Goal: Entertainment & Leisure: Consume media (video, audio)

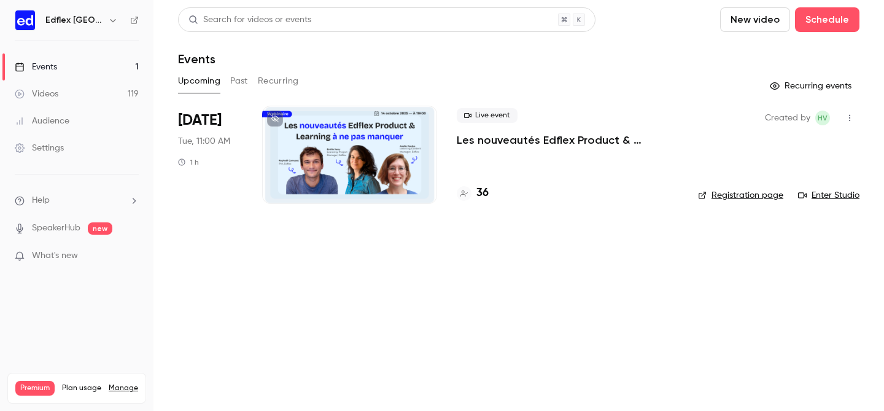
click at [236, 88] on button "Past" at bounding box center [239, 81] width 18 height 20
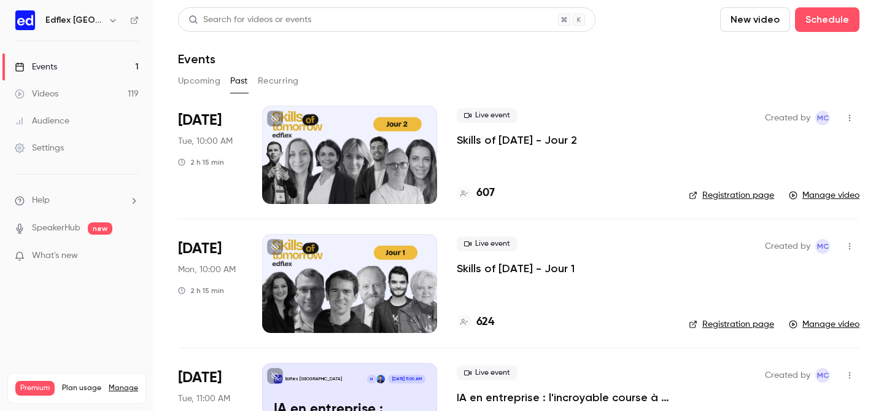
click at [339, 190] on div at bounding box center [349, 155] width 175 height 98
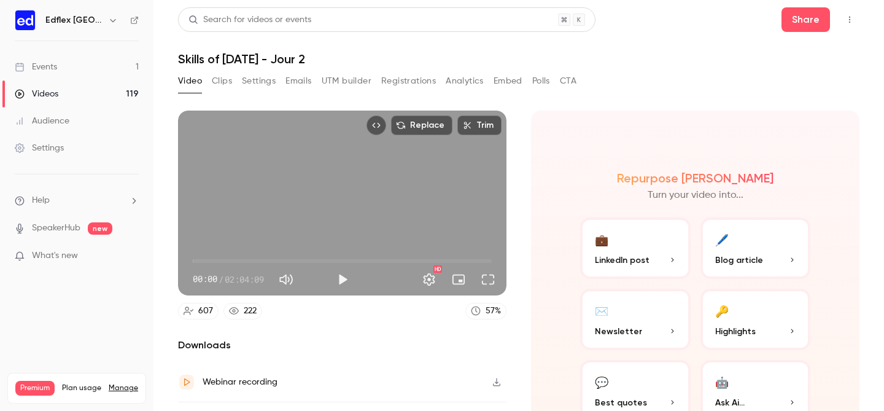
click at [103, 93] on link "Videos 119" at bounding box center [77, 93] width 154 height 27
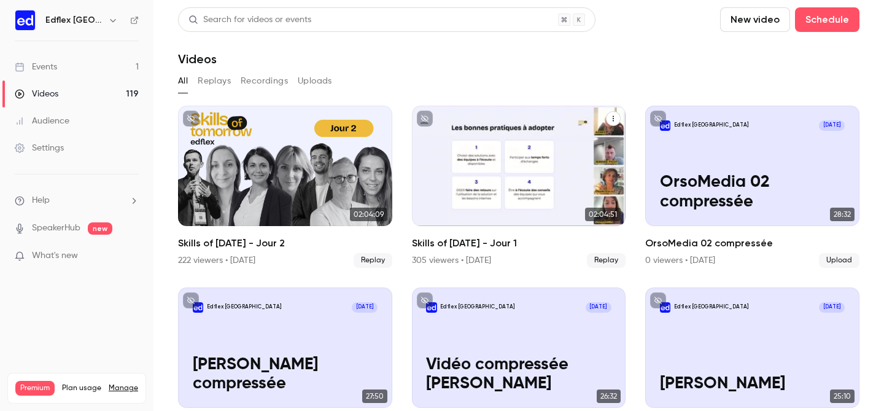
click at [496, 123] on div "Skills of Tomorrow - Jour 1" at bounding box center [519, 166] width 214 height 120
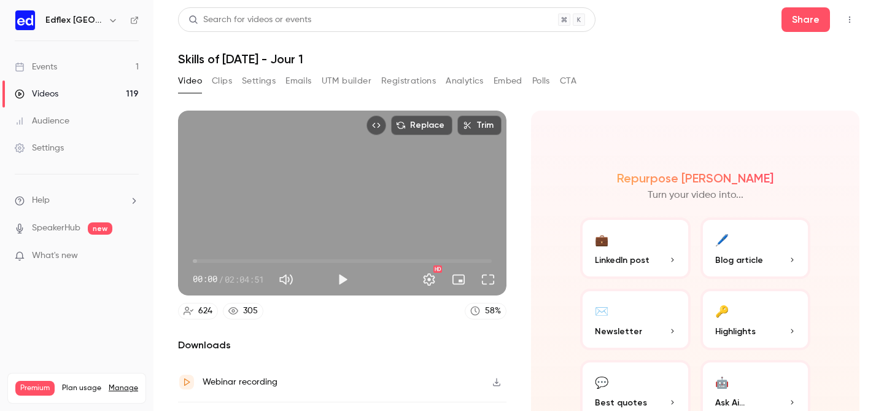
click at [106, 21] on button "button" at bounding box center [113, 20] width 15 height 15
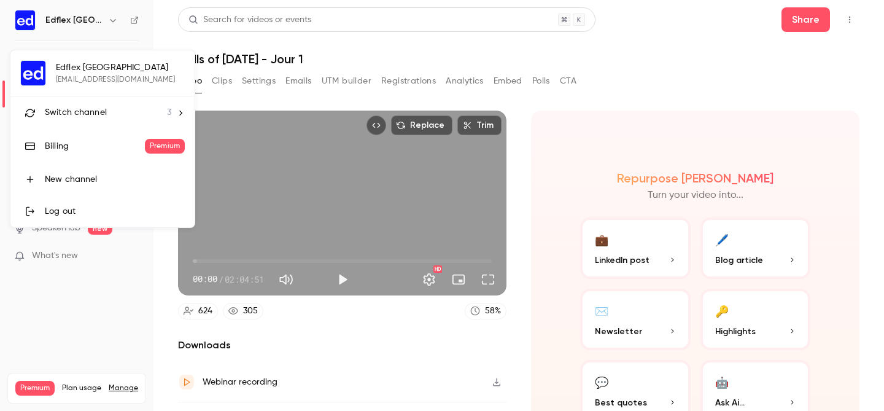
click at [104, 121] on li "Switch channel 3" at bounding box center [102, 112] width 184 height 33
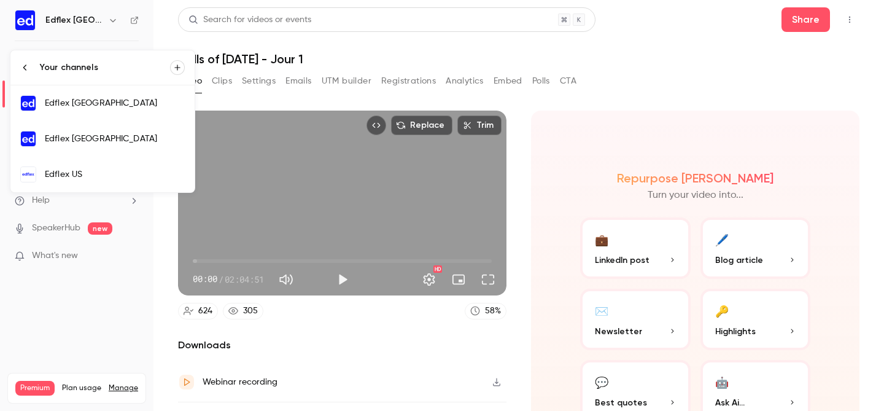
click at [131, 131] on link "Edflex [GEOGRAPHIC_DATA]" at bounding box center [102, 139] width 184 height 36
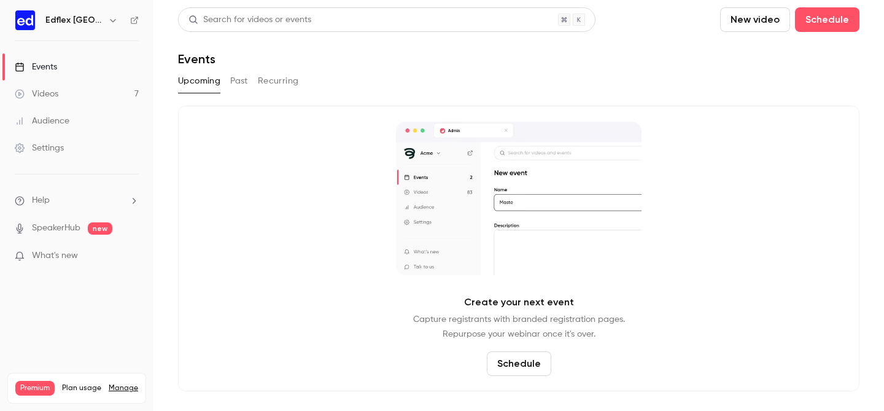
click at [244, 88] on button "Past" at bounding box center [239, 81] width 18 height 20
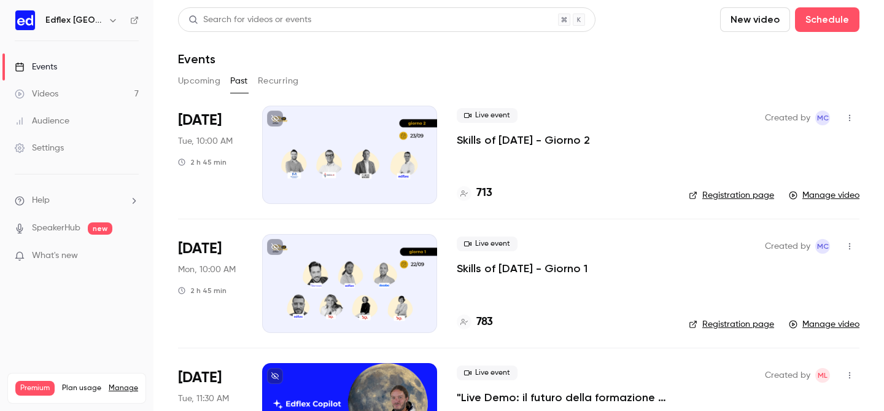
click at [387, 184] on div at bounding box center [349, 155] width 175 height 98
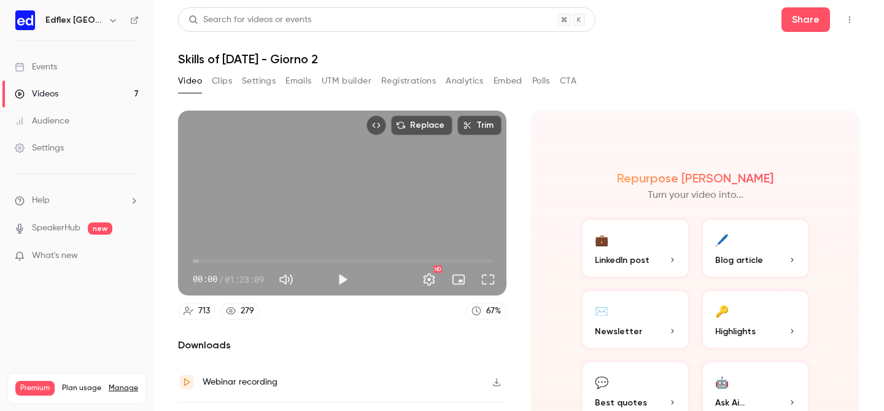
click at [469, 80] on button "Analytics" at bounding box center [465, 81] width 38 height 20
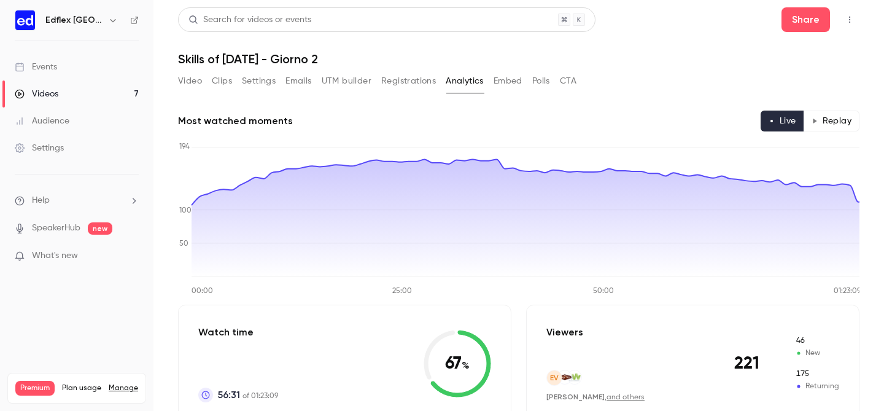
click at [430, 82] on button "Registrations" at bounding box center [408, 81] width 55 height 20
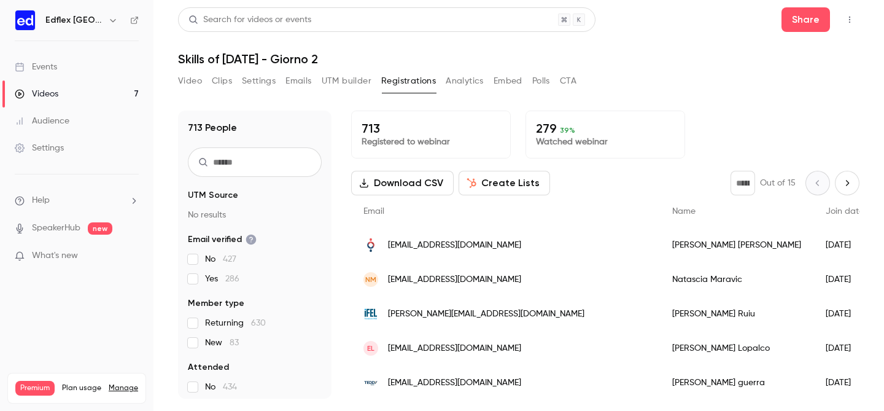
click at [115, 90] on link "Videos 7" at bounding box center [77, 93] width 154 height 27
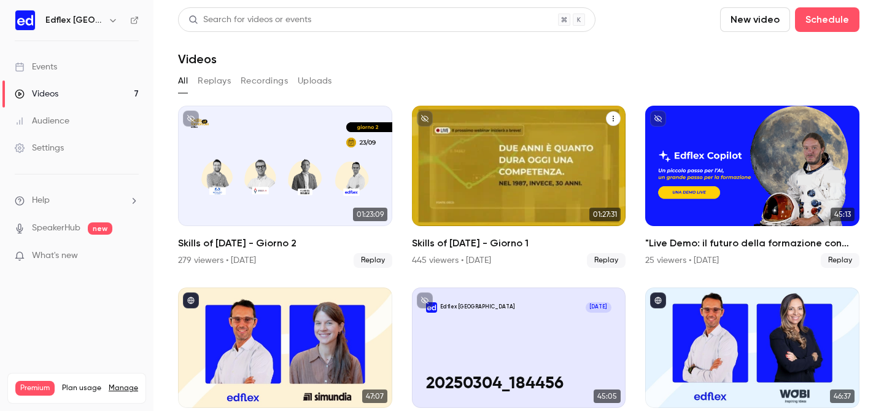
click at [485, 147] on div "Skills of Tomorrow - Giorno 1" at bounding box center [519, 166] width 214 height 120
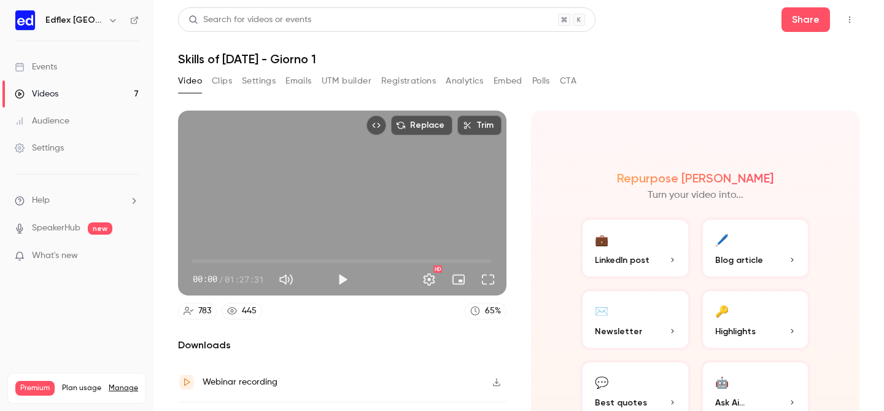
click at [390, 87] on button "Registrations" at bounding box center [408, 81] width 55 height 20
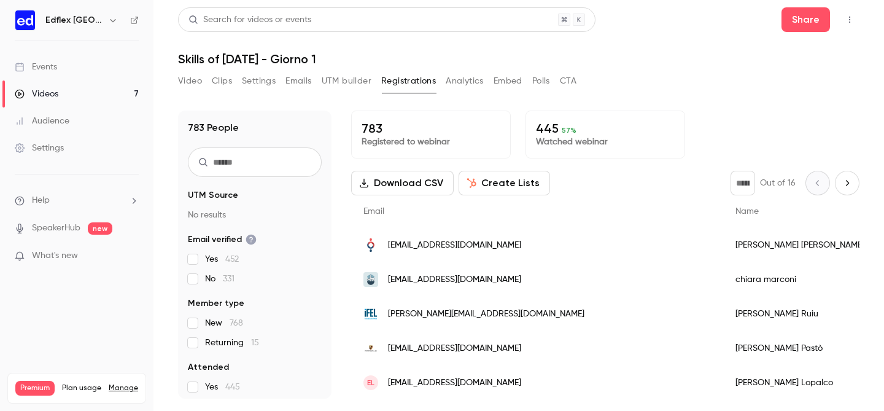
click at [108, 22] on icon "button" at bounding box center [113, 20] width 10 height 10
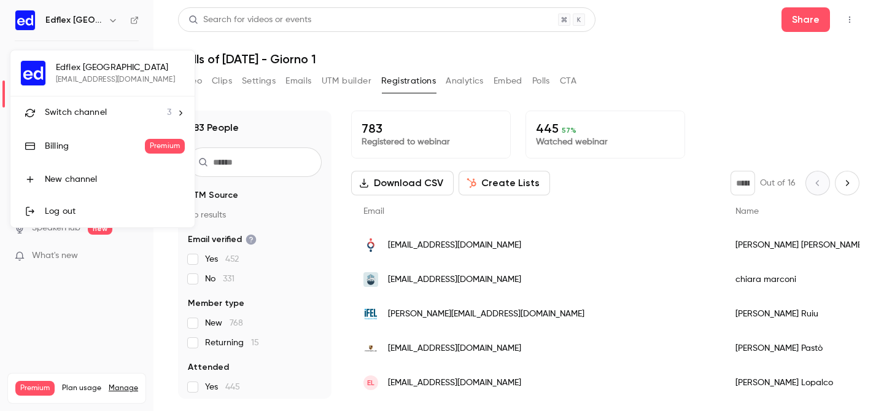
click at [104, 108] on span "Switch channel" at bounding box center [76, 112] width 62 height 13
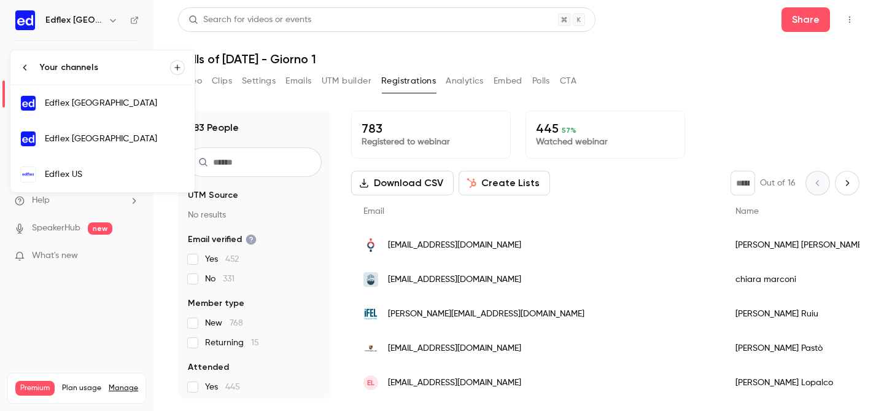
click at [122, 178] on div "Edflex US" at bounding box center [115, 174] width 140 height 12
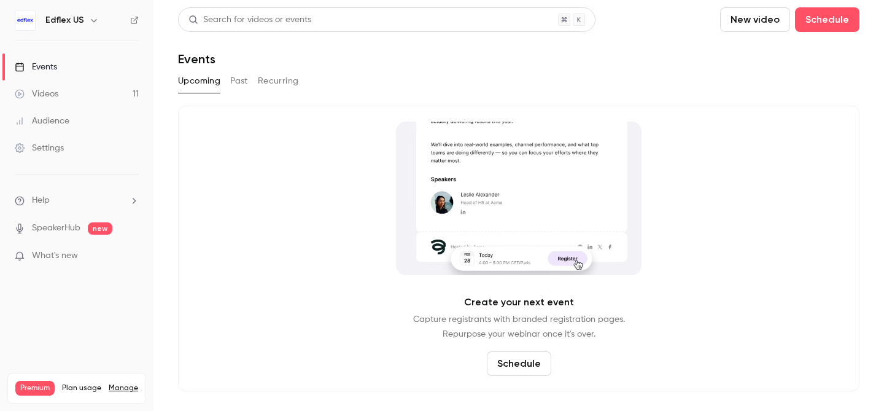
click at [246, 82] on button "Past" at bounding box center [239, 81] width 18 height 20
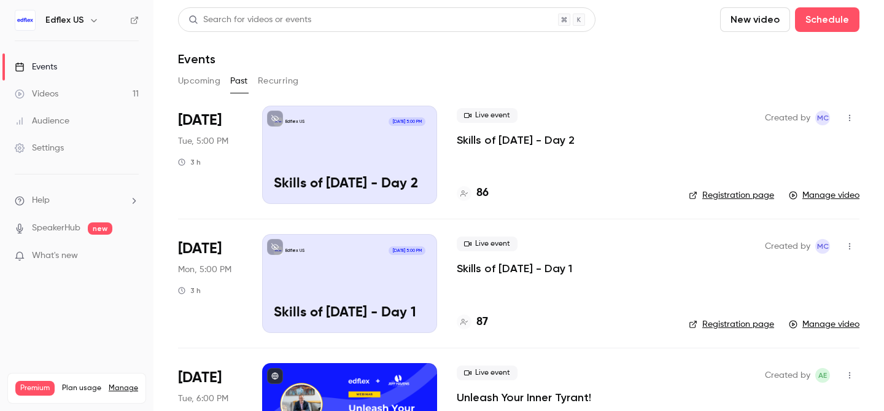
click at [296, 157] on div "Edflex US [DATE] 5:00 PM Skills of [DATE] - Day 2" at bounding box center [349, 155] width 175 height 98
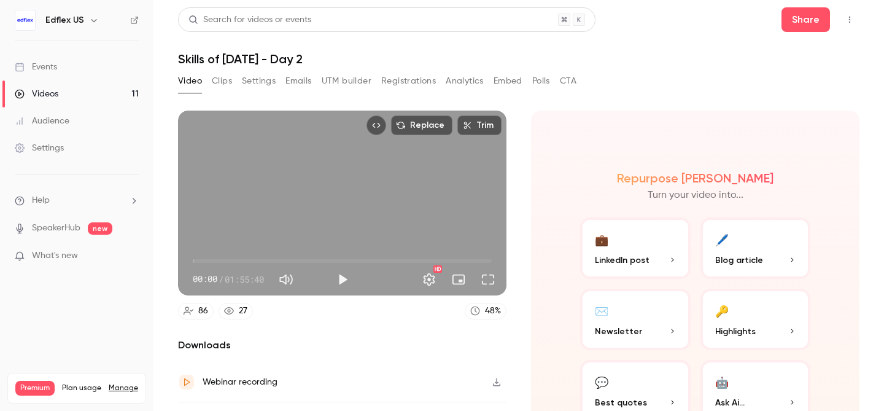
click at [111, 88] on link "Videos 11" at bounding box center [77, 93] width 154 height 27
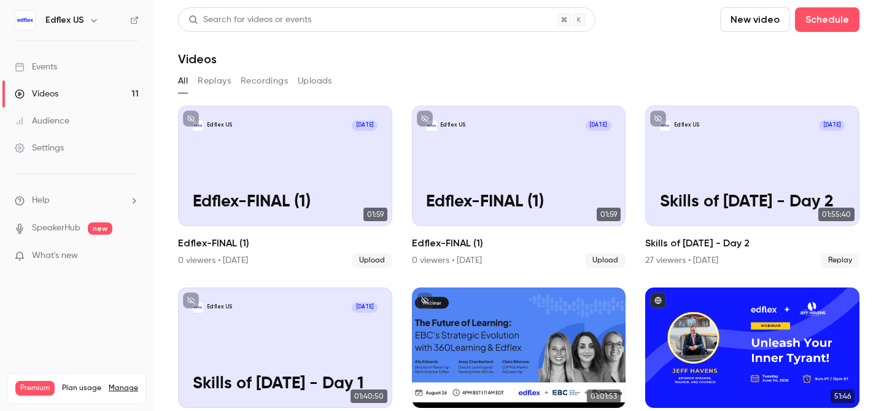
click at [225, 75] on button "Replays" at bounding box center [214, 81] width 33 height 20
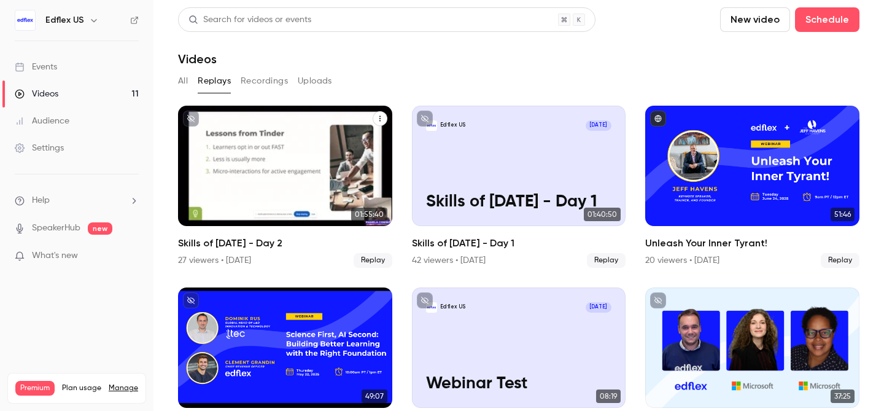
click at [280, 192] on p "Skills of [DATE] - Day 2" at bounding box center [285, 202] width 185 height 20
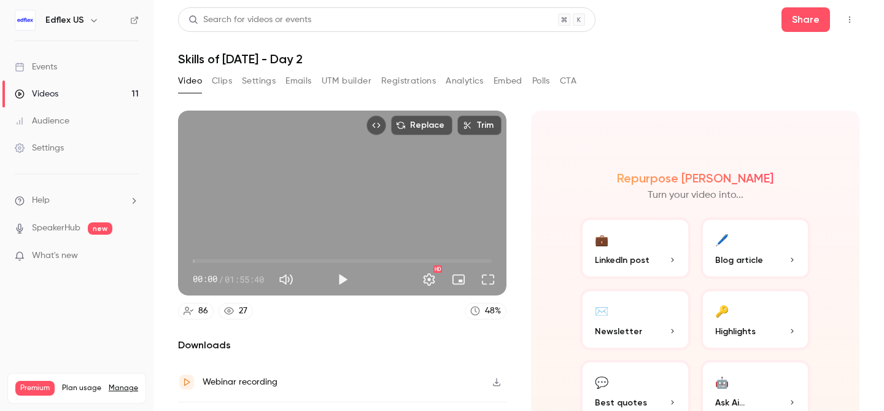
click at [115, 93] on link "Videos 11" at bounding box center [77, 93] width 154 height 27
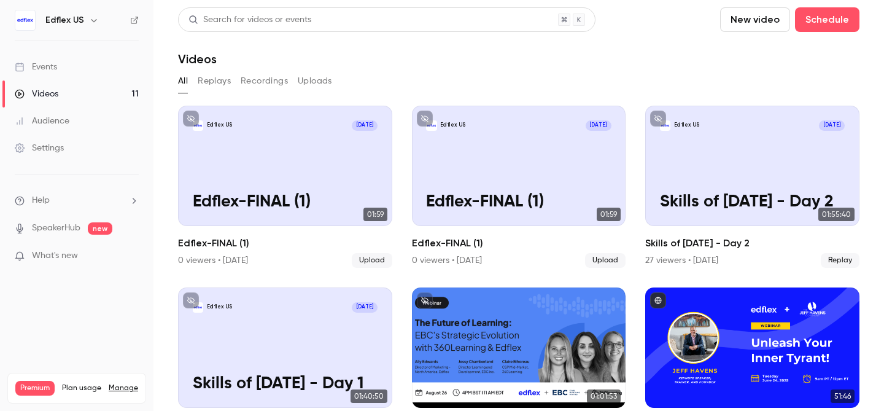
click at [211, 91] on div "All Replays Recordings Uploads" at bounding box center [519, 83] width 682 height 25
click at [211, 72] on button "Replays" at bounding box center [214, 81] width 33 height 20
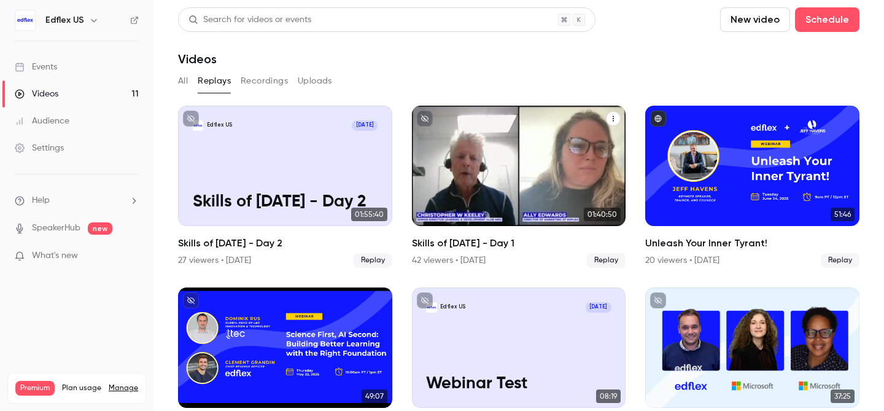
click at [580, 194] on p "Skills of [DATE] - Day 1" at bounding box center [518, 202] width 185 height 20
